Goal: Task Accomplishment & Management: Complete application form

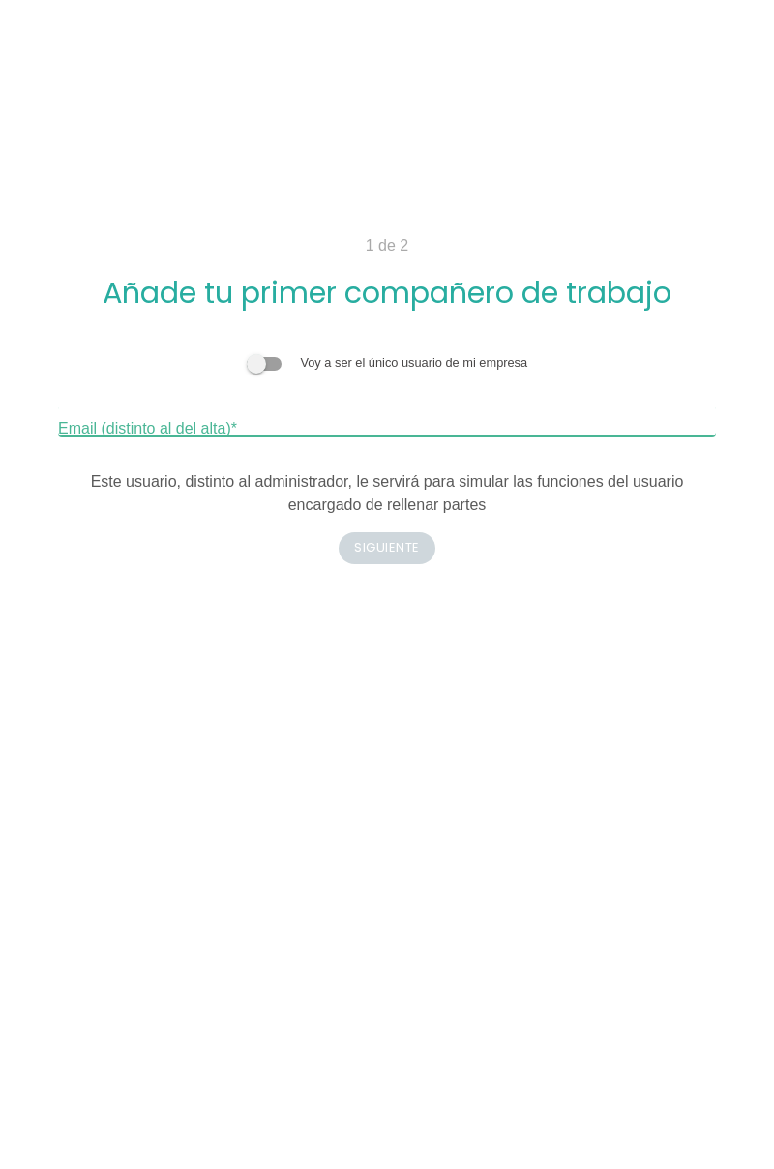
click at [410, 417] on input "Email (distinto al del alta)" at bounding box center [387, 421] width 658 height 31
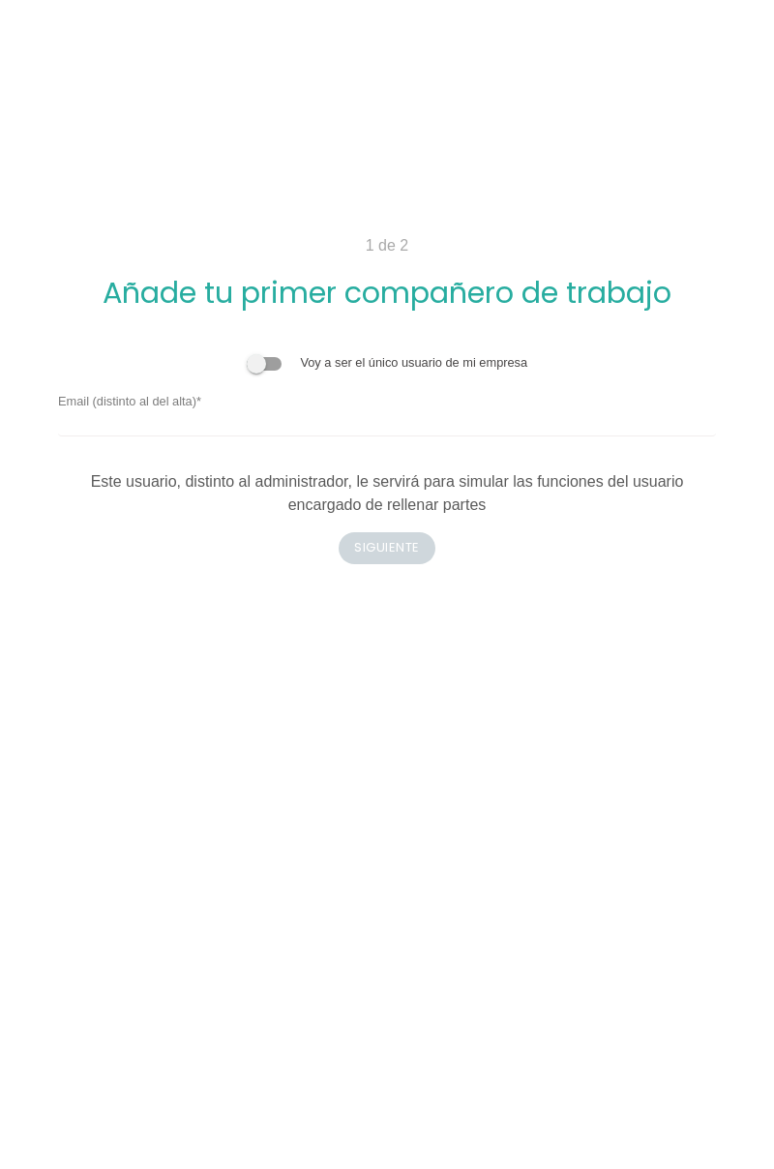
click at [264, 357] on span at bounding box center [264, 364] width 35 height 14
click at [247, 353] on input "checkbox" at bounding box center [247, 353] width 0 height 0
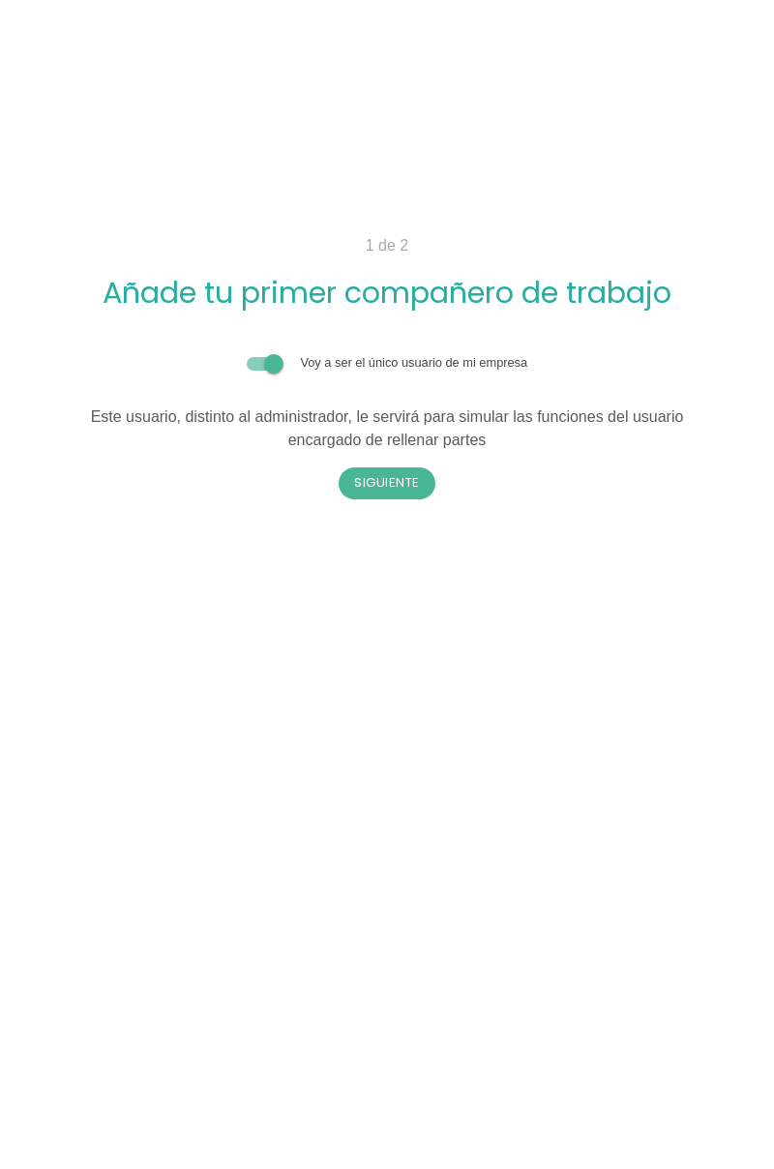
click at [258, 349] on form "Voy a ser el único usuario de mi empresa Email (distinto al del alta) Este usua…" at bounding box center [387, 395] width 658 height 114
click at [399, 468] on button "Siguiente" at bounding box center [387, 482] width 97 height 31
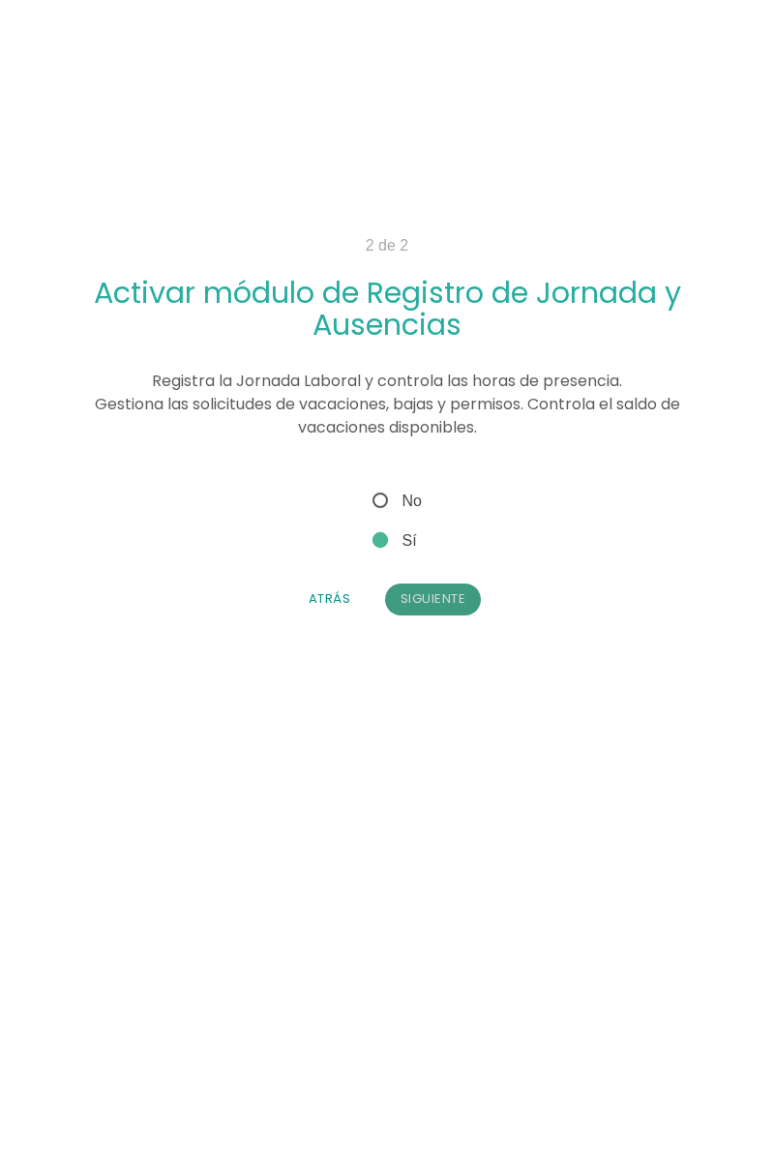
click at [455, 586] on button "Siguiente" at bounding box center [433, 599] width 97 height 31
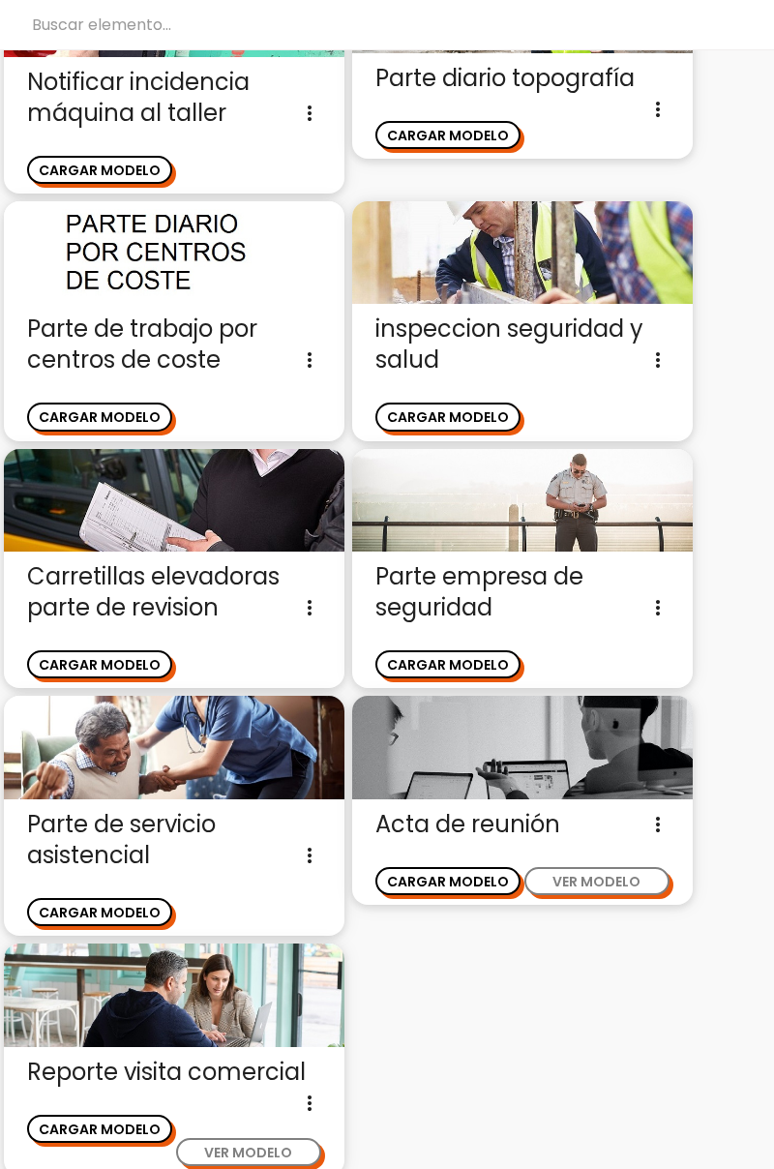
scroll to position [3520, 0]
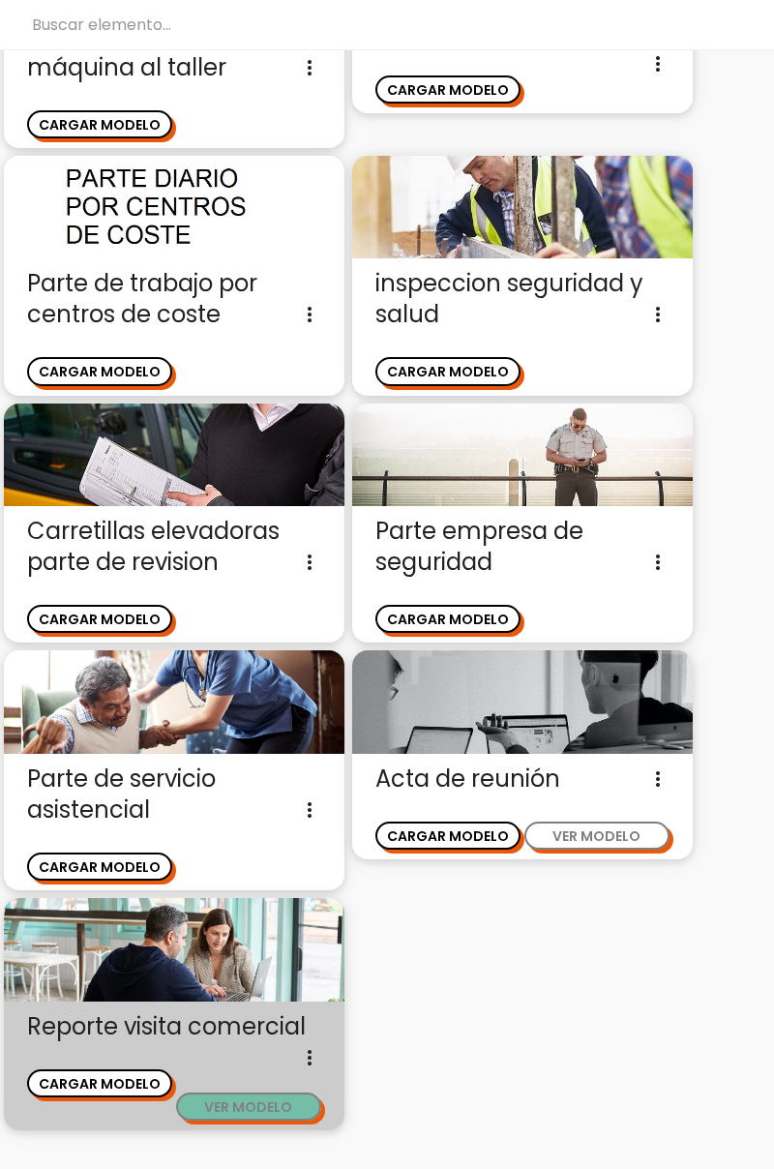
click at [261, 1093] on button "VER MODELO" at bounding box center [248, 1107] width 145 height 28
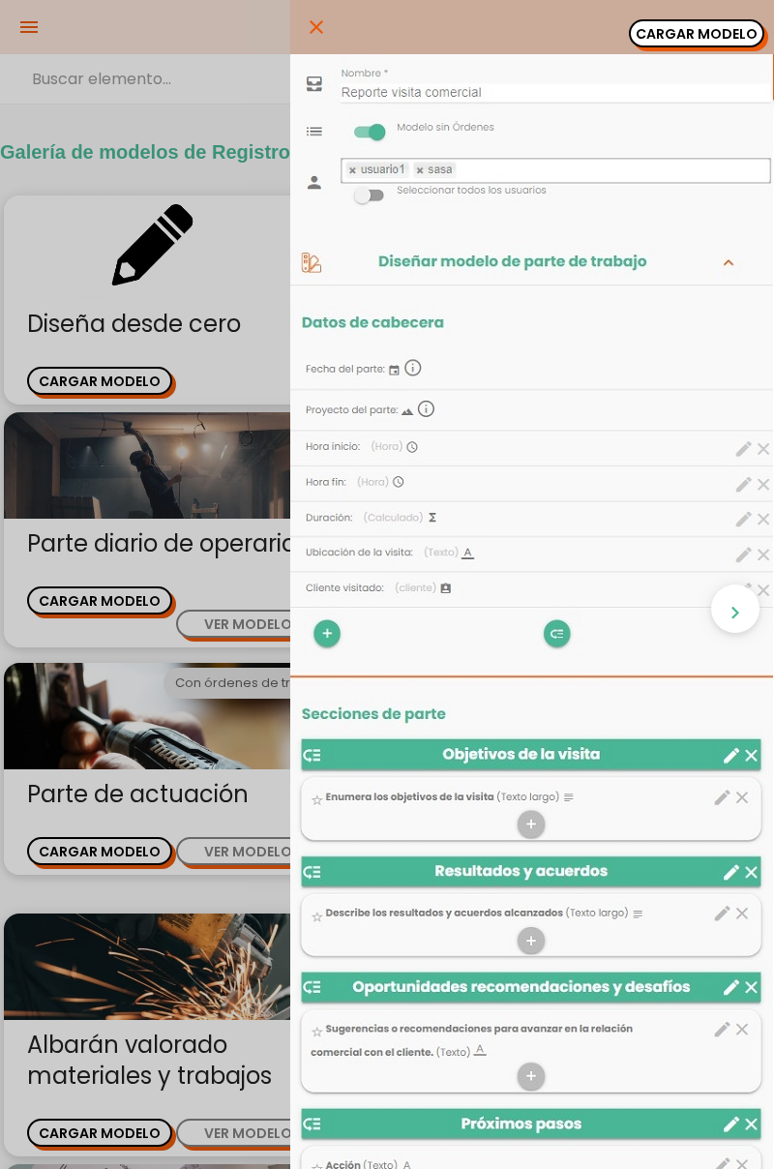
click at [135, 1114] on div "close CARGAR MODELO chevron_right" at bounding box center [387, 584] width 774 height 1169
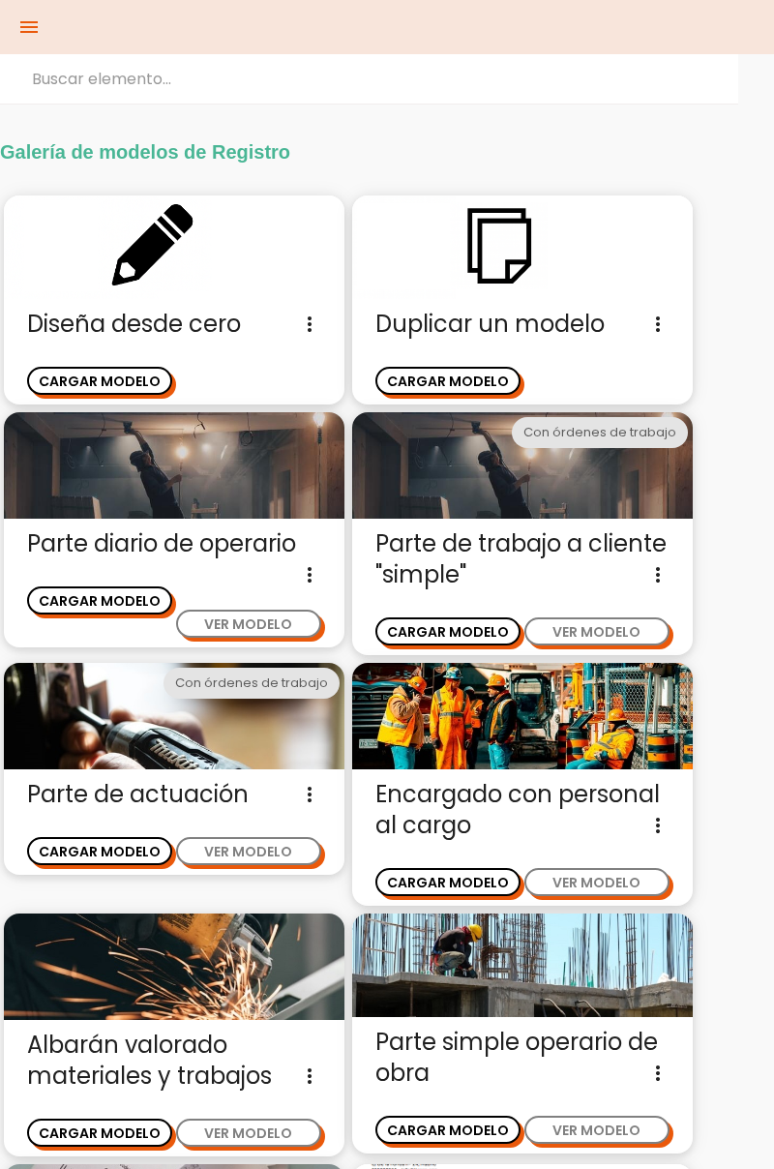
click at [132, 1109] on div "CARGAR MODELO" at bounding box center [100, 1122] width 147 height 47
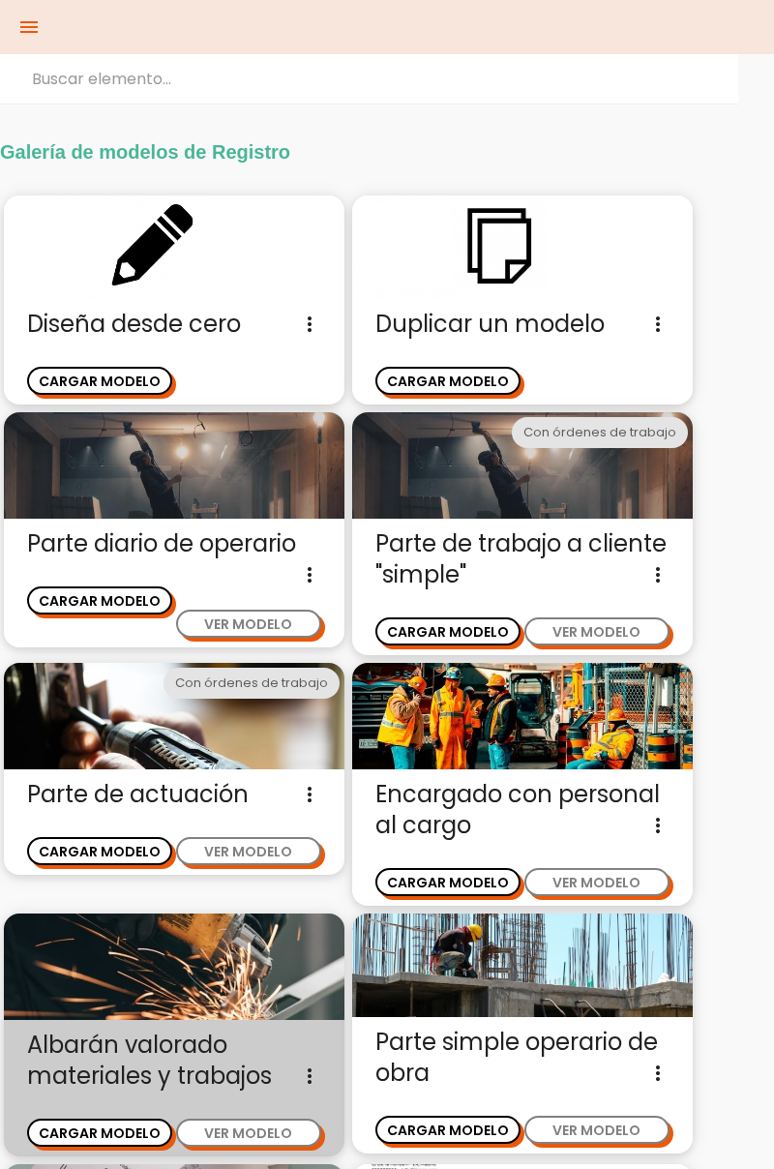
click at [139, 1106] on div "CARGAR MODELO" at bounding box center [100, 1122] width 147 height 47
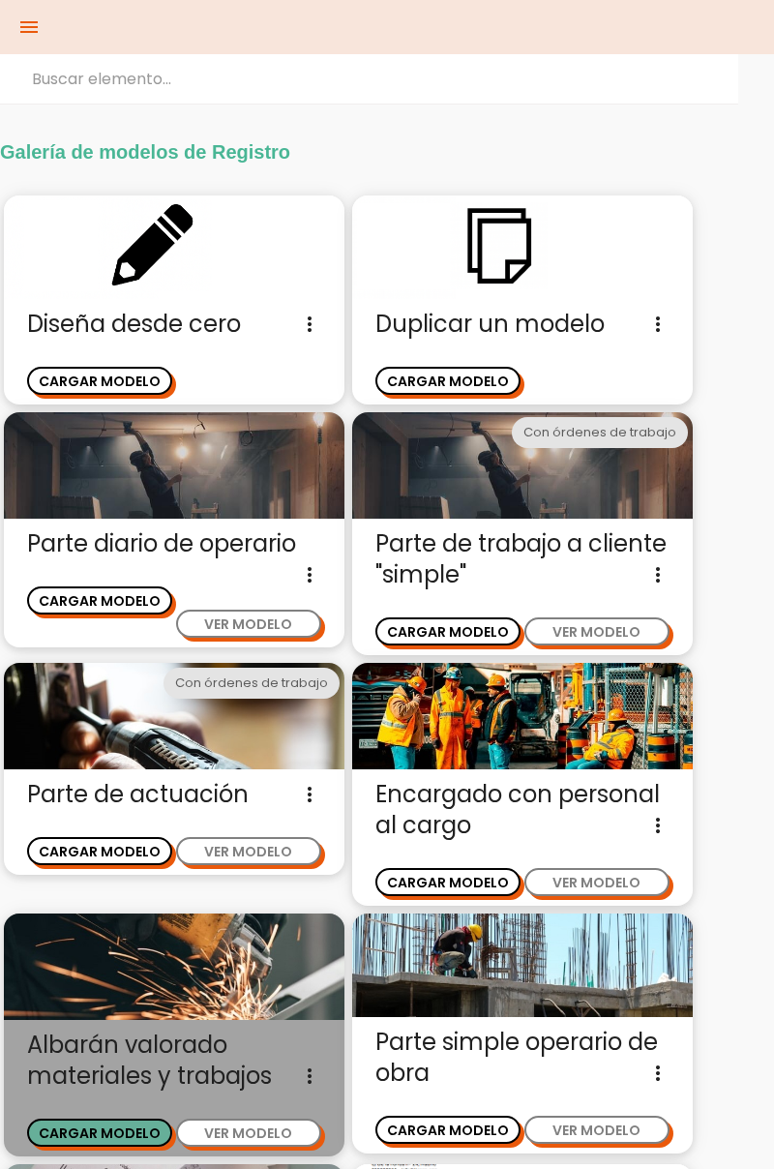
click at [140, 1125] on button "CARGAR MODELO" at bounding box center [99, 1133] width 145 height 28
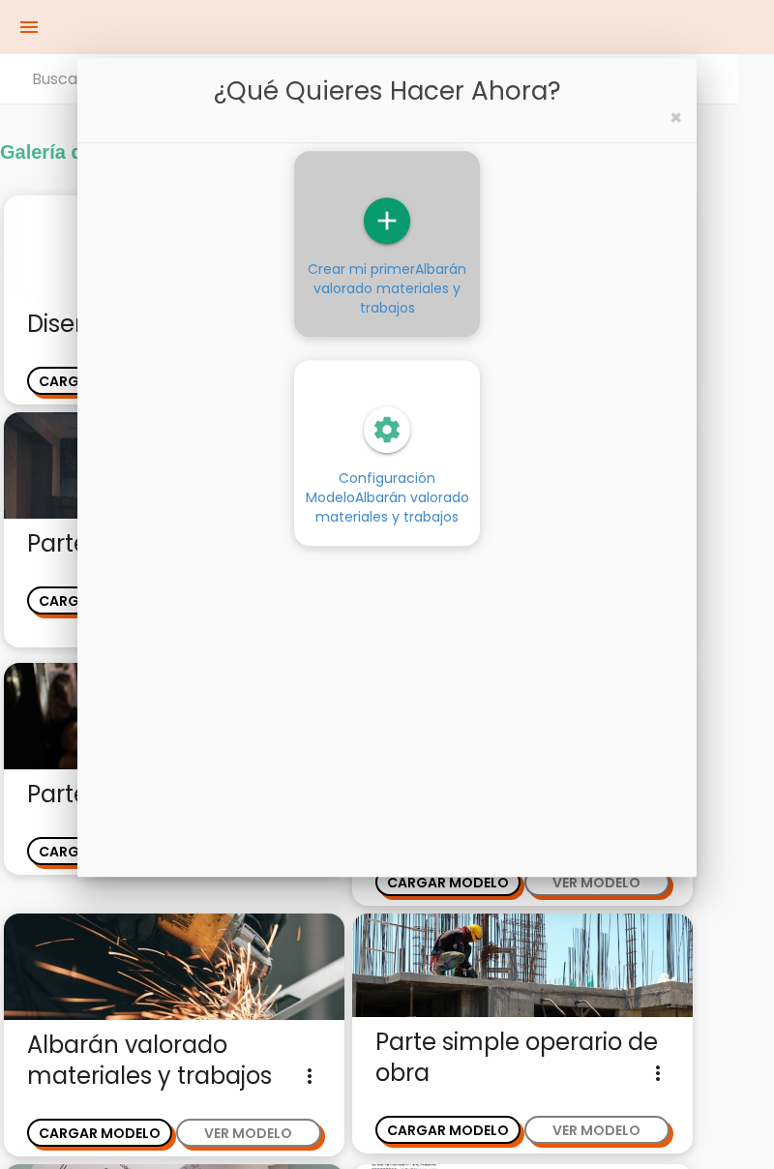
click at [406, 227] on icon "add" at bounding box center [387, 220] width 46 height 46
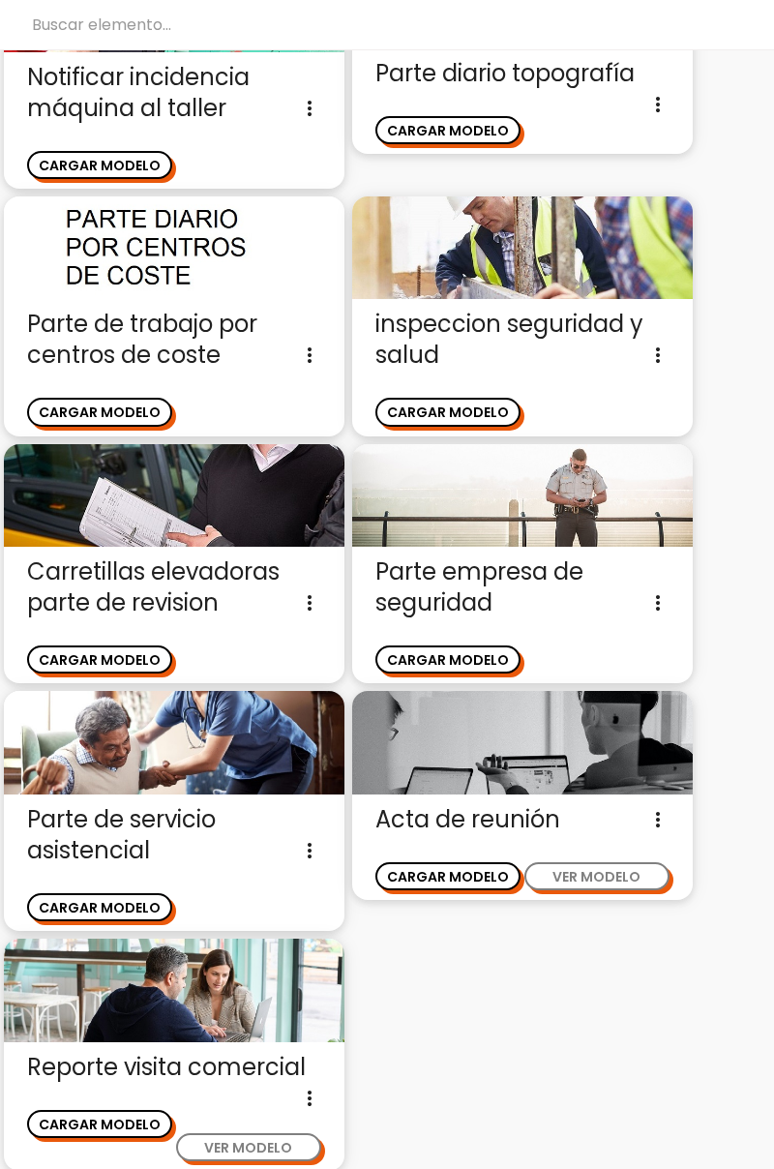
scroll to position [3520, 0]
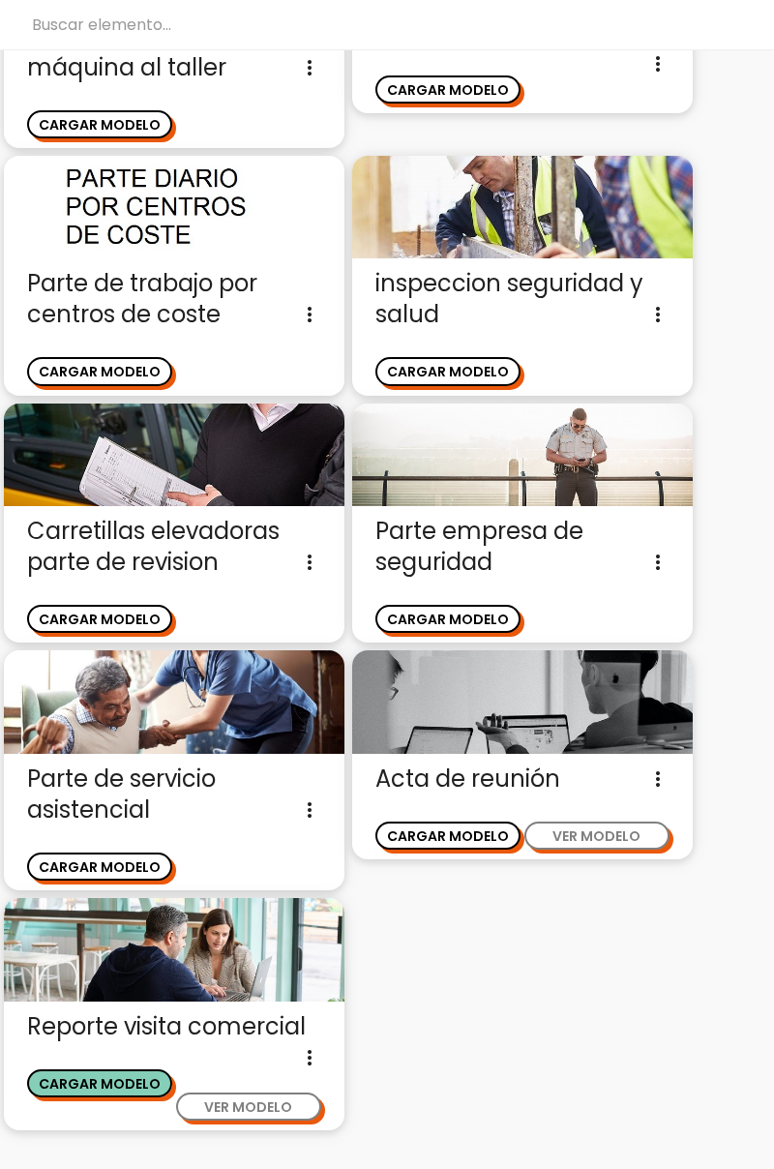
click at [105, 1069] on button "CARGAR MODELO" at bounding box center [99, 1083] width 145 height 28
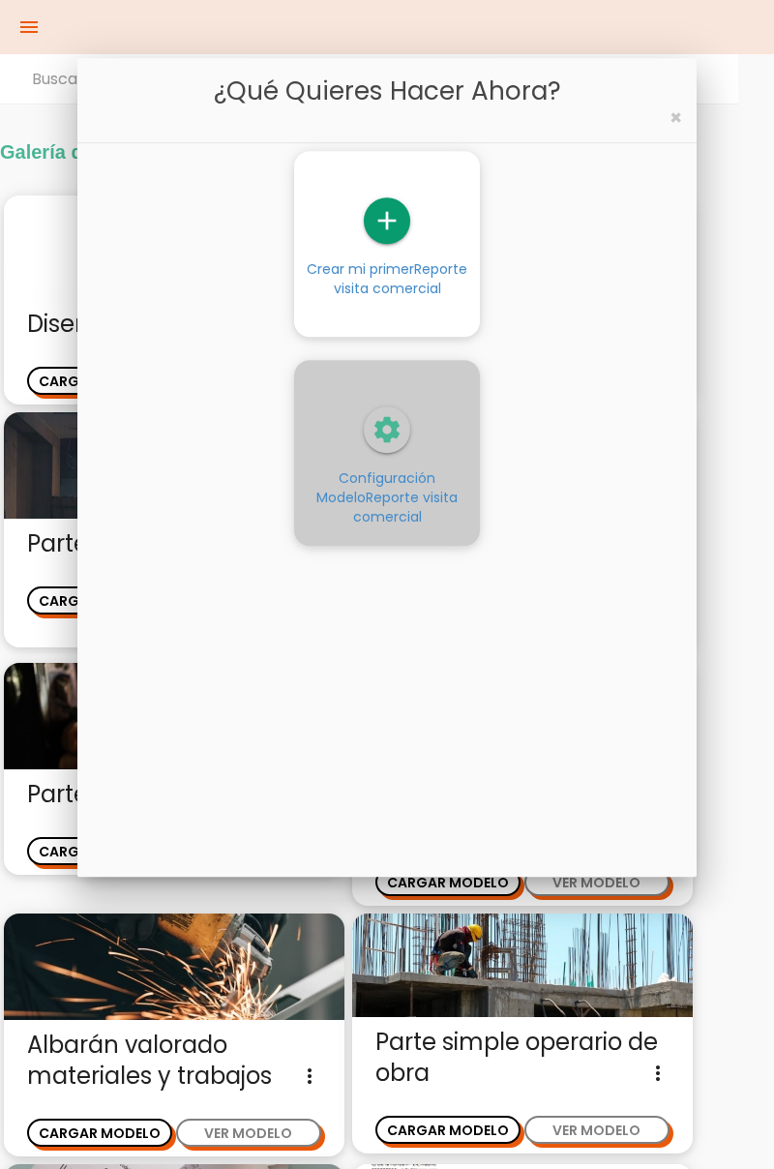
click at [378, 435] on icon "settings" at bounding box center [387, 429] width 46 height 46
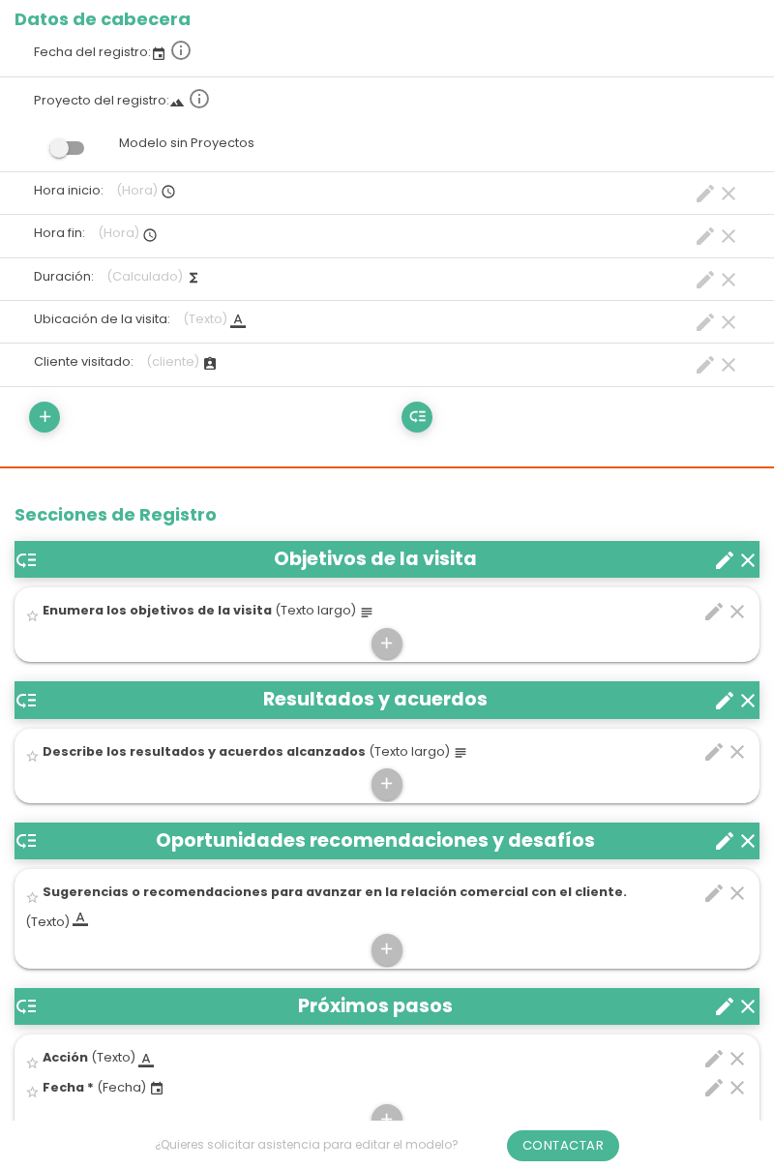
scroll to position [332, 0]
